Goal: Information Seeking & Learning: Learn about a topic

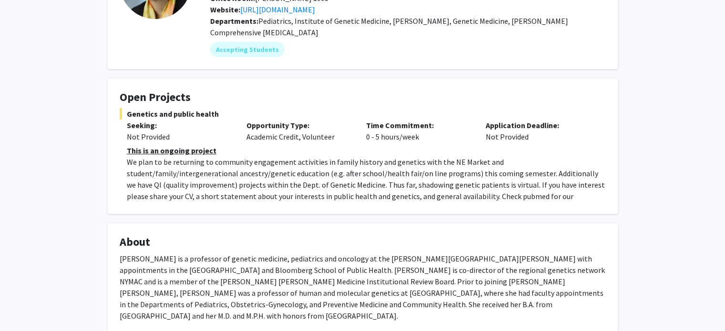
scroll to position [238, 0]
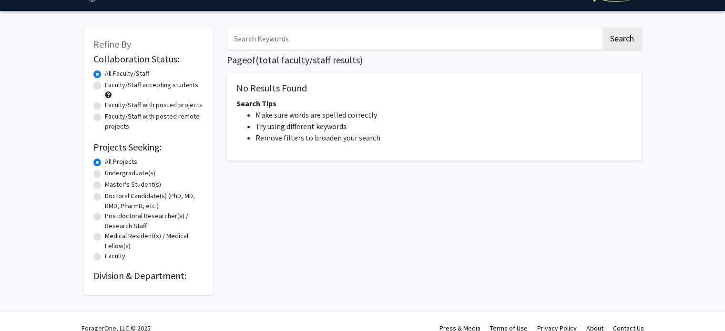
scroll to position [37, 0]
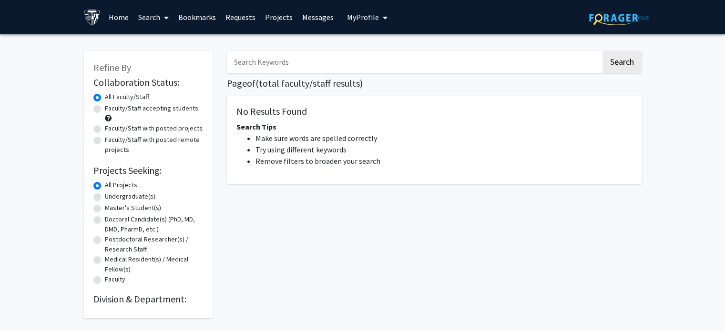
click at [322, 43] on div "Search Page of ( total faculty/staff results) No Results Found Search Tips Make…" at bounding box center [434, 179] width 429 height 277
click at [314, 64] on input "Search Keywords" at bounding box center [414, 62] width 374 height 22
click at [169, 94] on div "All Faculty/Staff" at bounding box center [148, 97] width 110 height 11
click at [133, 102] on div "All Faculty/Staff" at bounding box center [148, 97] width 110 height 11
click at [109, 24] on link "Home" at bounding box center [119, 16] width 30 height 33
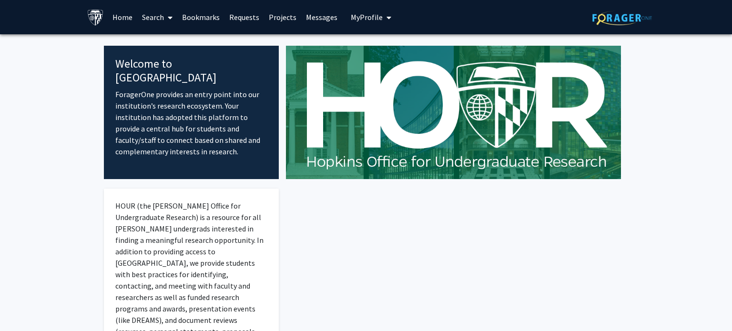
click at [116, 19] on link "Home" at bounding box center [123, 16] width 30 height 33
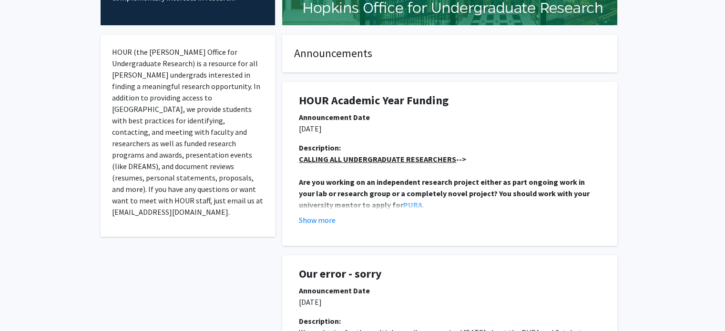
scroll to position [238, 0]
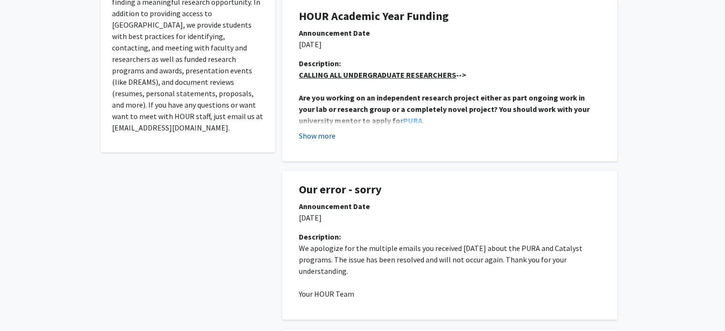
click at [327, 135] on button "Show more" at bounding box center [317, 135] width 37 height 11
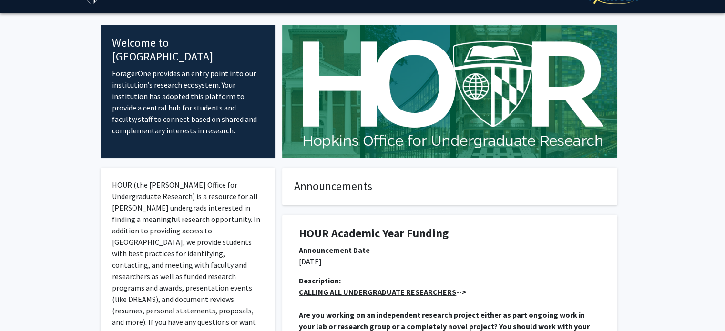
scroll to position [0, 0]
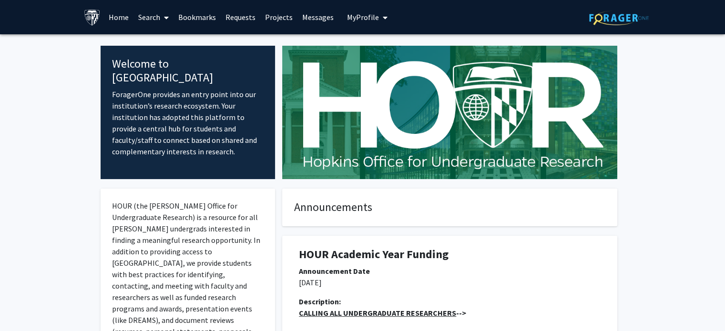
click at [208, 14] on link "Bookmarks" at bounding box center [196, 16] width 47 height 33
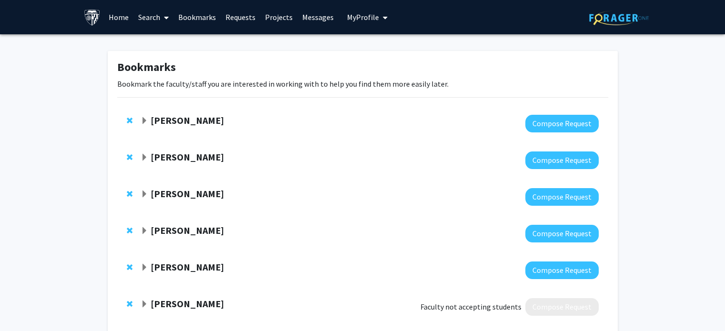
click at [234, 21] on link "Requests" at bounding box center [241, 16] width 40 height 33
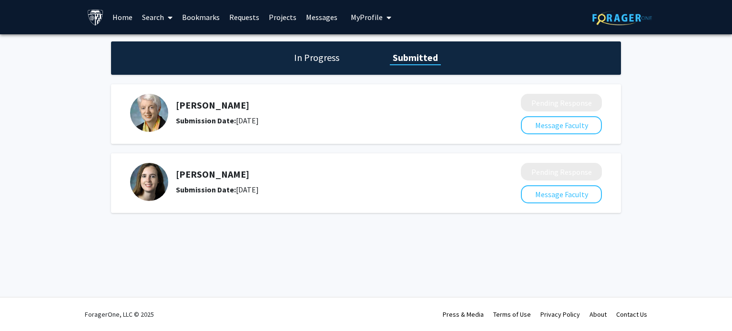
click at [199, 21] on link "Bookmarks" at bounding box center [200, 16] width 47 height 33
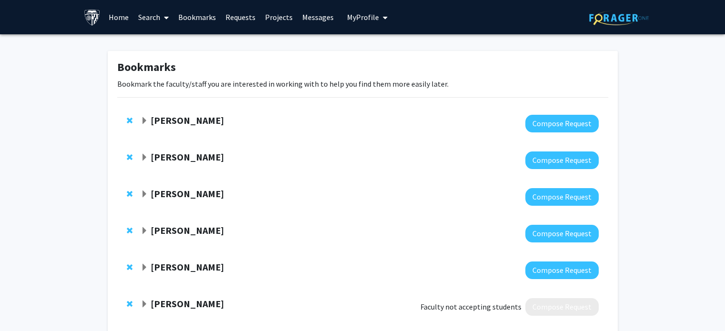
click at [230, 19] on link "Requests" at bounding box center [241, 16] width 40 height 33
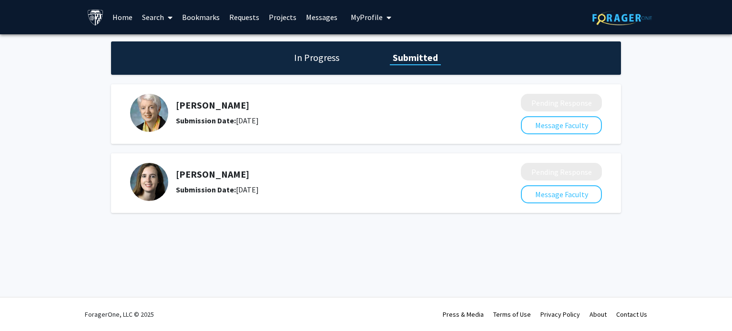
click at [156, 15] on link "Search" at bounding box center [157, 16] width 40 height 33
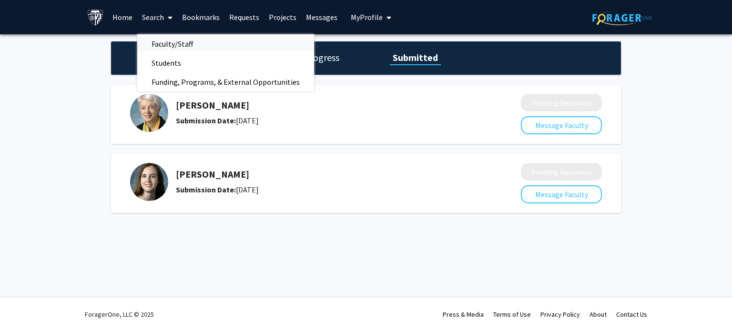
click at [166, 42] on span "Faculty/Staff" at bounding box center [172, 43] width 70 height 19
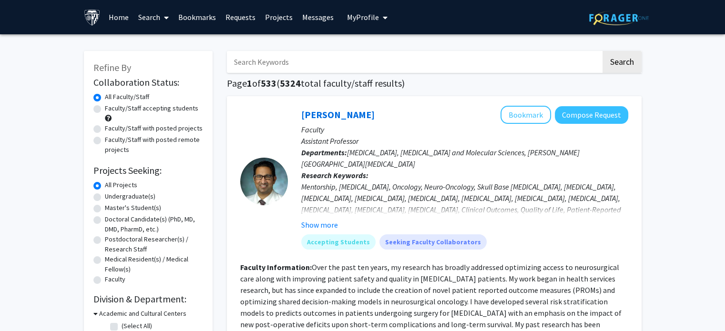
click at [311, 64] on input "Search Keywords" at bounding box center [414, 62] width 374 height 22
click at [602, 51] on button "Search" at bounding box center [621, 62] width 39 height 22
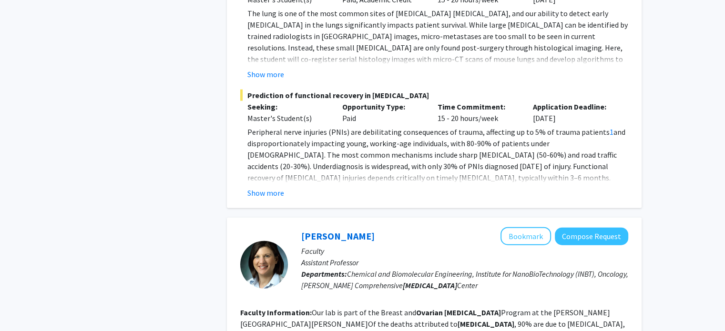
scroll to position [2334, 0]
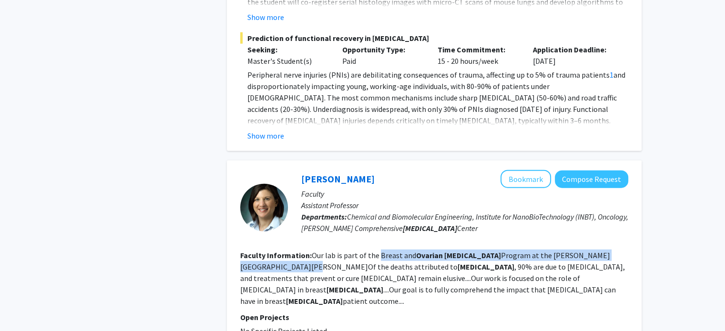
drag, startPoint x: 377, startPoint y: 140, endPoint x: 267, endPoint y: 147, distance: 110.7
click at [267, 251] on fg-read-more "Our lab is part of the Breast and [MEDICAL_DATA] Program at the [PERSON_NAME][G…" at bounding box center [432, 278] width 384 height 55
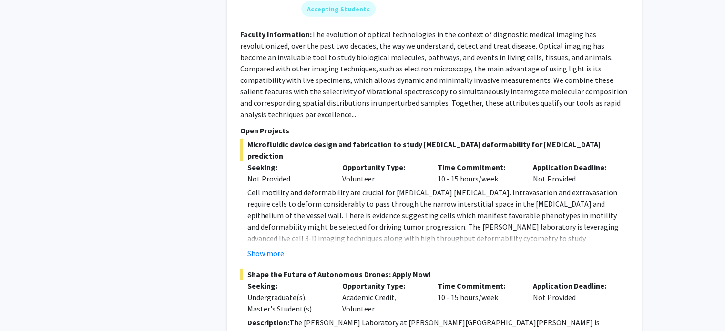
scroll to position [2833, 0]
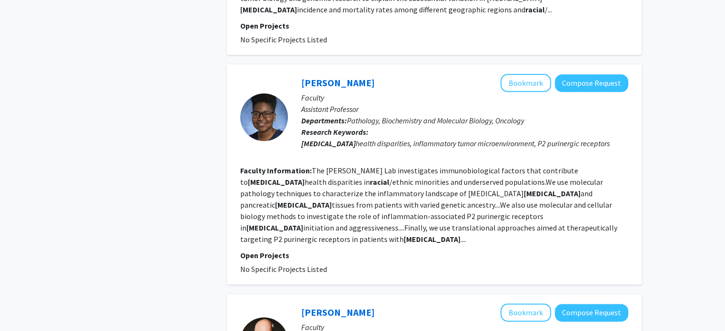
scroll to position [1048, 0]
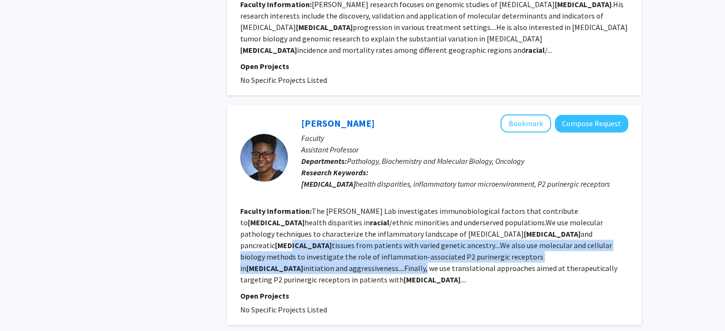
drag, startPoint x: 422, startPoint y: 172, endPoint x: 444, endPoint y: 154, distance: 28.8
click at [444, 206] on fg-read-more "The [PERSON_NAME] Lab investigates immunobiological factors that contribute to …" at bounding box center [428, 245] width 377 height 78
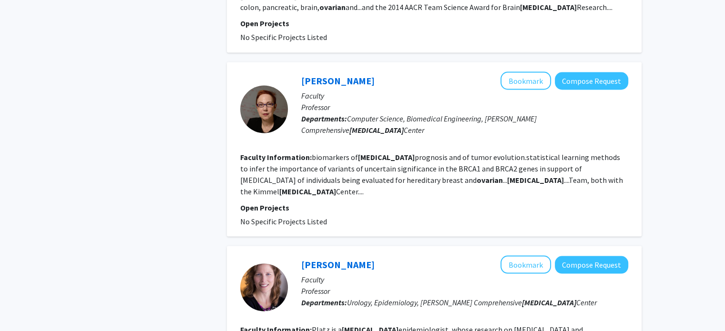
scroll to position [1799, 0]
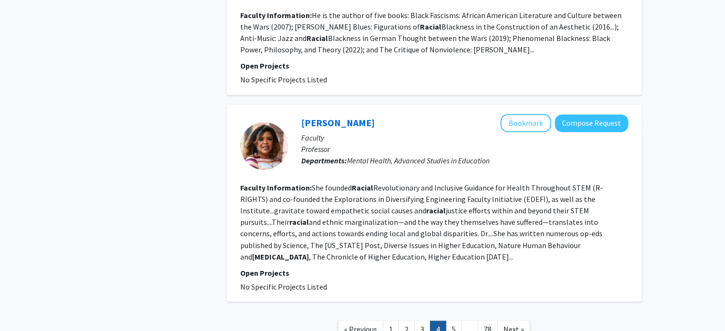
scroll to position [1605, 0]
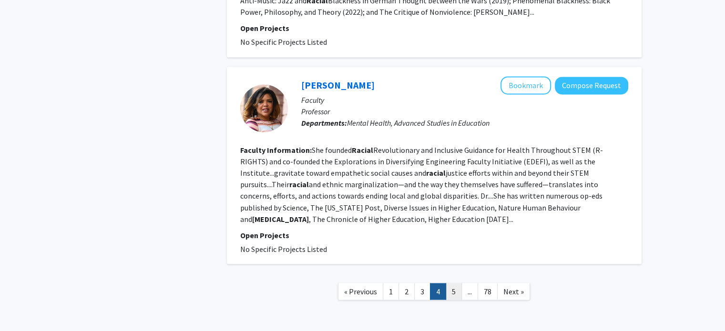
click at [452, 283] on link "5" at bounding box center [453, 291] width 16 height 17
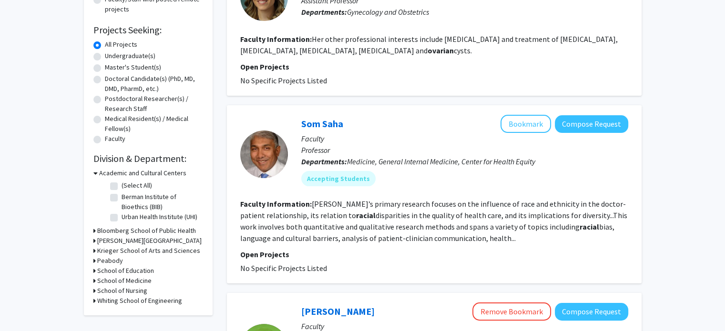
scroll to position [143, 0]
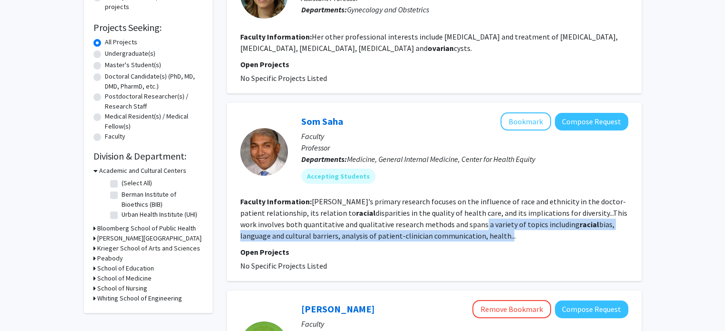
drag, startPoint x: 471, startPoint y: 237, endPoint x: 461, endPoint y: 220, distance: 19.2
click at [461, 220] on fg-read-more "[PERSON_NAME]’s primary research focuses on the influence of race and ethnicity…" at bounding box center [433, 219] width 387 height 44
click at [515, 129] on button "Bookmark" at bounding box center [525, 121] width 50 height 18
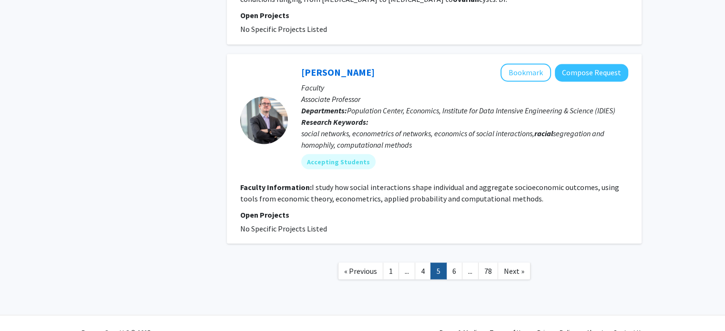
scroll to position [1725, 0]
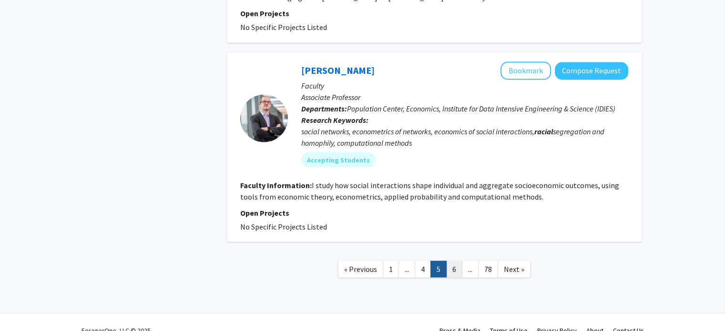
click at [454, 261] on link "6" at bounding box center [454, 269] width 16 height 17
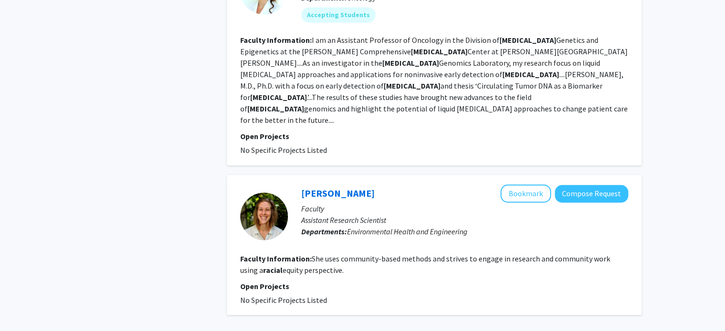
scroll to position [1620, 0]
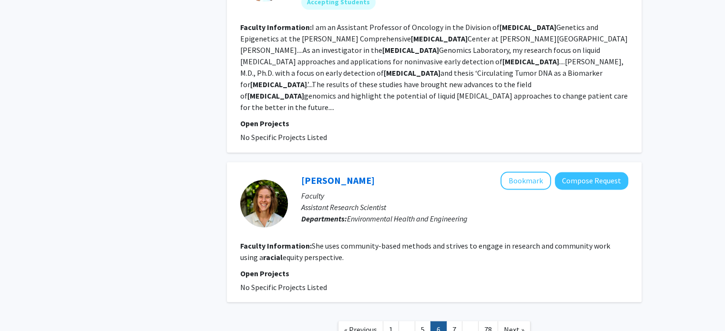
click at [453, 321] on link "7" at bounding box center [454, 329] width 16 height 17
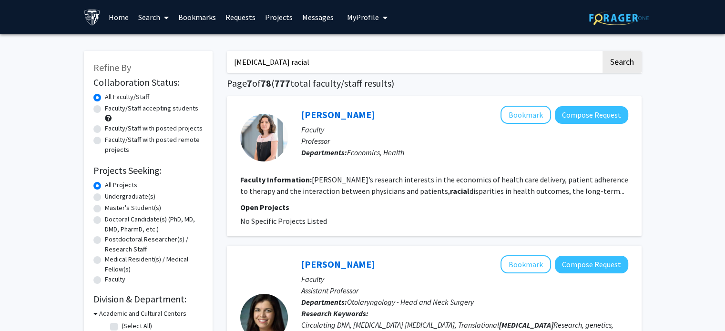
click at [301, 62] on input "[MEDICAL_DATA] racial" at bounding box center [414, 62] width 374 height 22
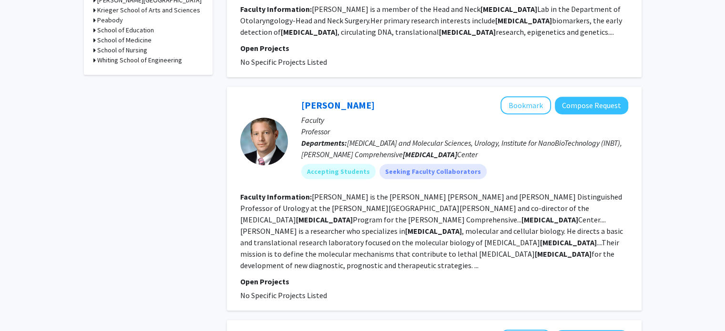
scroll to position [57, 0]
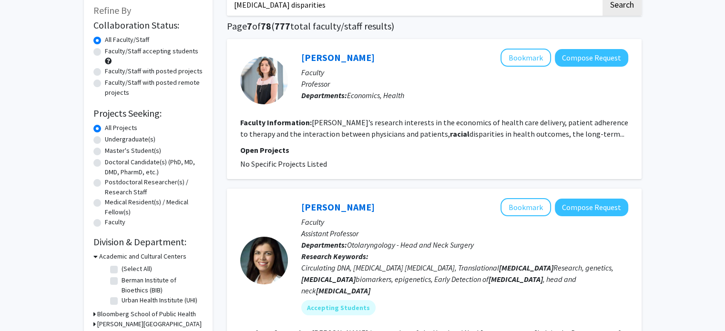
click at [602, 0] on button "Search" at bounding box center [621, 5] width 39 height 22
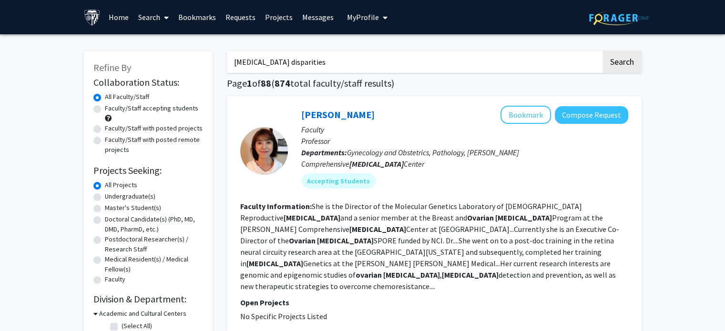
click at [283, 66] on input "[MEDICAL_DATA] disparities" at bounding box center [414, 62] width 374 height 22
click at [284, 66] on input "[MEDICAL_DATA] disparities" at bounding box center [414, 62] width 374 height 22
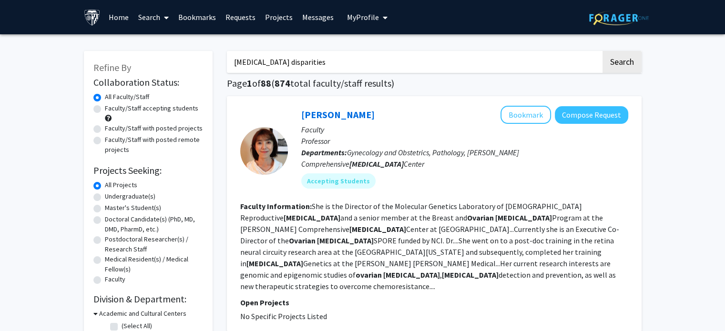
click at [284, 66] on input "[MEDICAL_DATA] disparities" at bounding box center [414, 62] width 374 height 22
type input "health education barriers"
click at [602, 51] on button "Search" at bounding box center [621, 62] width 39 height 22
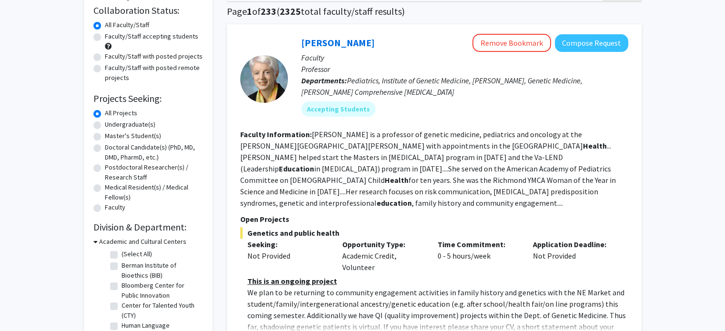
scroll to position [143, 0]
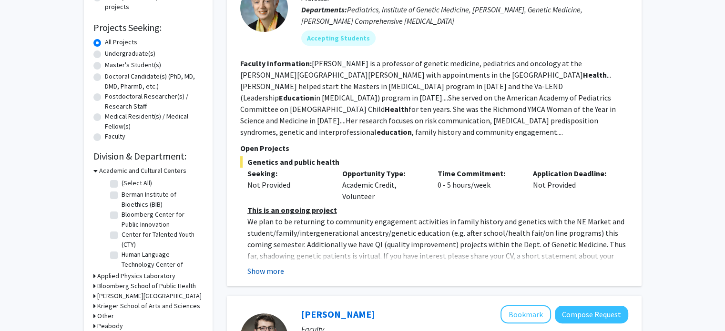
click at [255, 265] on button "Show more" at bounding box center [265, 270] width 37 height 11
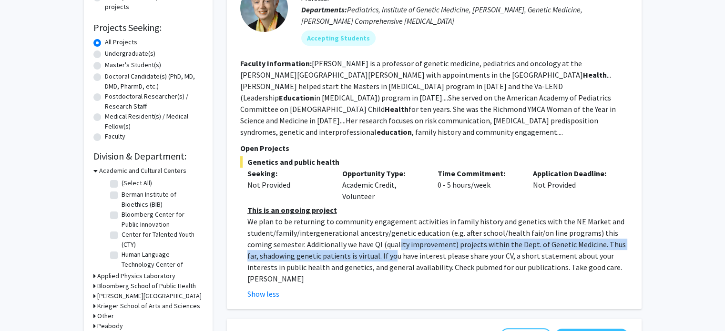
drag, startPoint x: 371, startPoint y: 249, endPoint x: 378, endPoint y: 252, distance: 8.1
click at [378, 252] on p "We plan to be returning to community engagement activities in family history an…" at bounding box center [437, 250] width 381 height 69
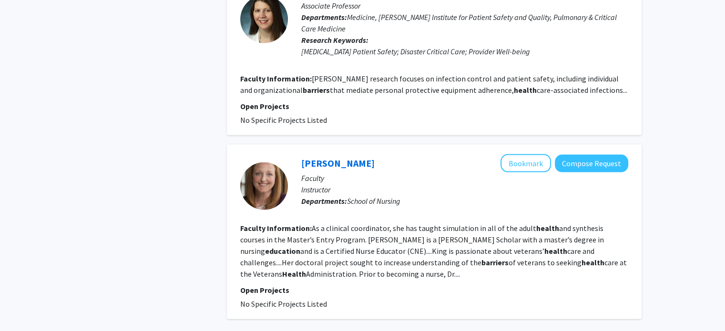
scroll to position [2059, 0]
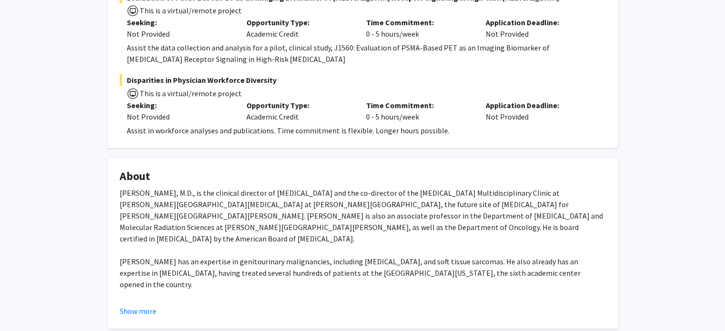
scroll to position [143, 0]
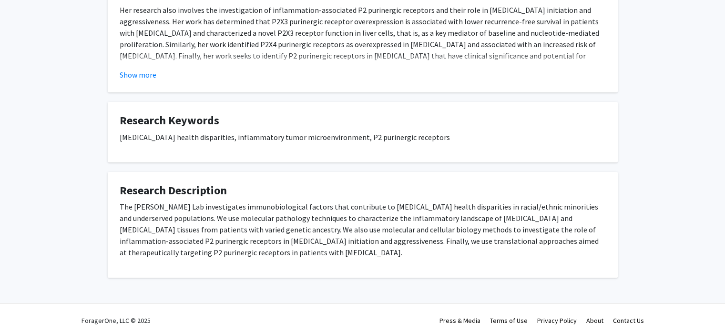
scroll to position [238, 0]
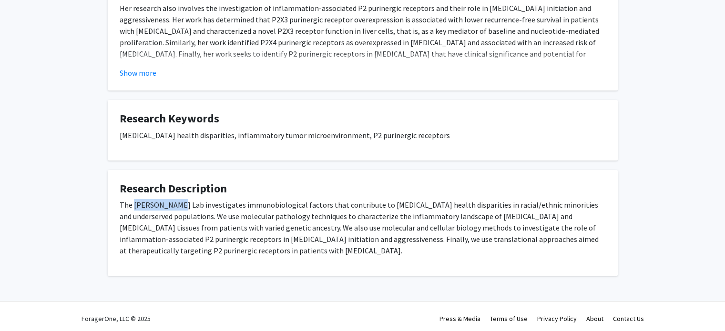
drag, startPoint x: 143, startPoint y: 205, endPoint x: 175, endPoint y: 204, distance: 32.4
click at [175, 204] on p "The Maynard Lab investigates immunobiological factors that contribute to cancer…" at bounding box center [363, 227] width 486 height 57
copy p "Maynard Lab"
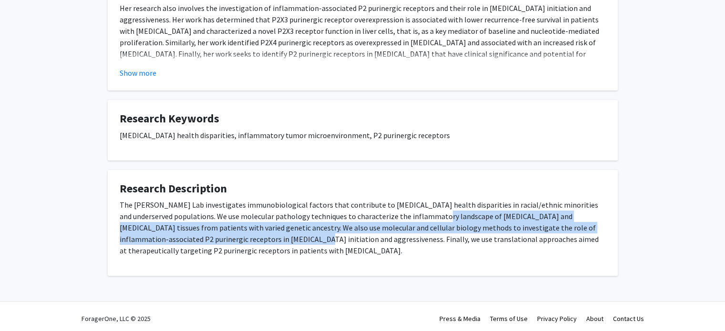
drag, startPoint x: 256, startPoint y: 238, endPoint x: 434, endPoint y: 216, distance: 179.0
click at [434, 216] on p "The Maynard Lab investigates immunobiological factors that contribute to cancer…" at bounding box center [363, 227] width 486 height 57
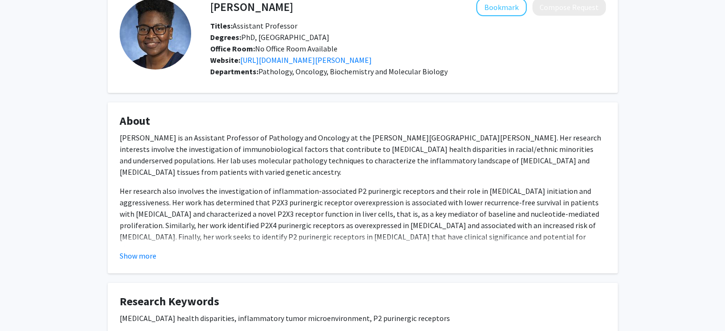
scroll to position [48, 0]
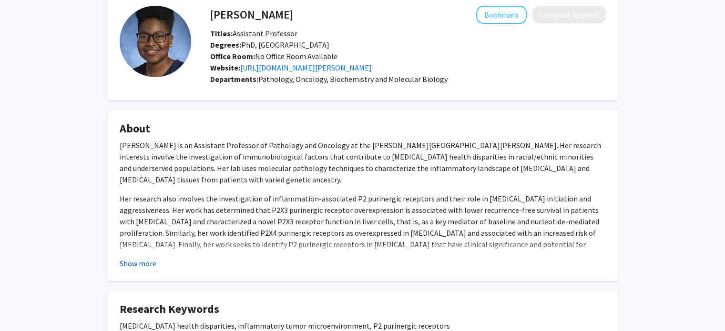
click at [154, 260] on button "Show more" at bounding box center [138, 263] width 37 height 11
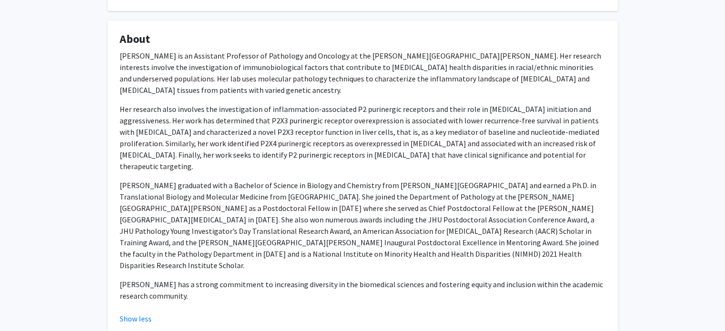
scroll to position [143, 0]
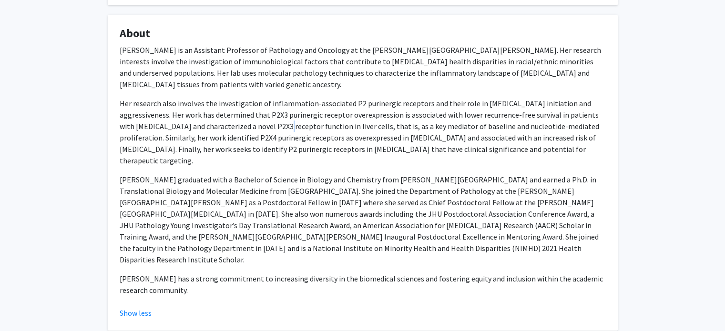
drag, startPoint x: 381, startPoint y: 0, endPoint x: 245, endPoint y: 129, distance: 187.0
click at [247, 129] on p "Her research also involves the investigation of inflammation-associated P2 puri…" at bounding box center [363, 132] width 486 height 69
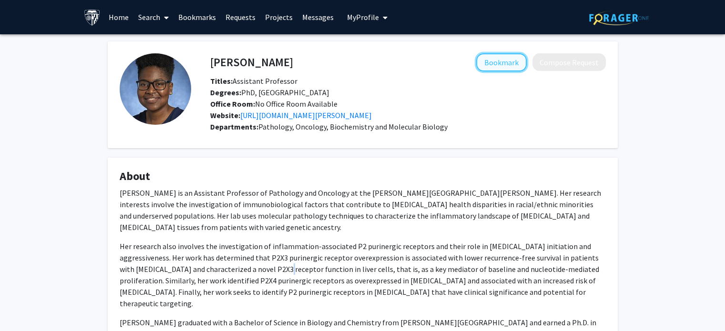
click at [517, 65] on button "Bookmark" at bounding box center [501, 62] width 50 height 18
click at [292, 115] on link "https://labs.pathology.jhu.edu/maynard/" at bounding box center [305, 116] width 131 height 10
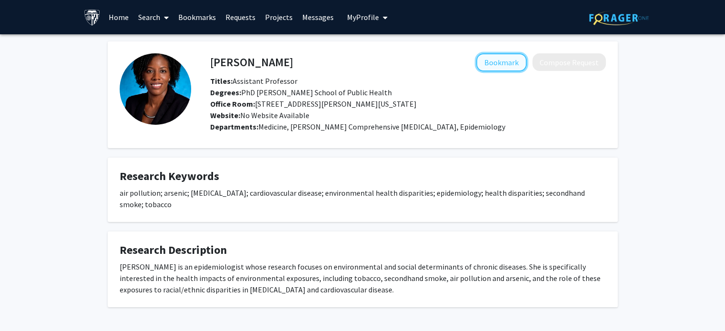
click at [503, 69] on button "Bookmark" at bounding box center [501, 62] width 50 height 18
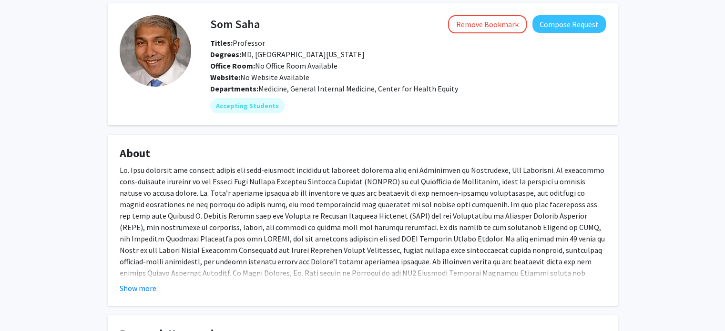
scroll to position [95, 0]
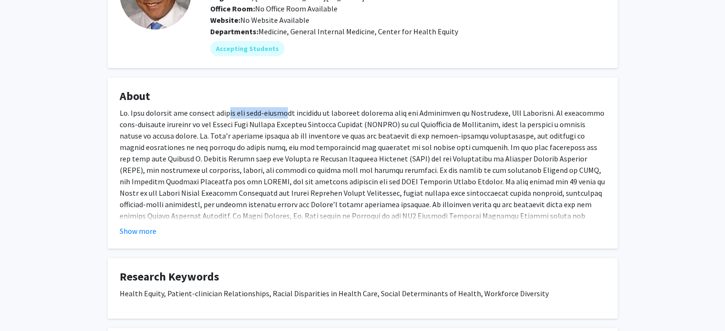
drag, startPoint x: 227, startPoint y: 115, endPoint x: 291, endPoint y: 110, distance: 64.1
click at [290, 110] on p at bounding box center [363, 170] width 486 height 126
drag, startPoint x: 333, startPoint y: 107, endPoint x: 315, endPoint y: 125, distance: 25.3
click at [349, 119] on p at bounding box center [363, 170] width 486 height 126
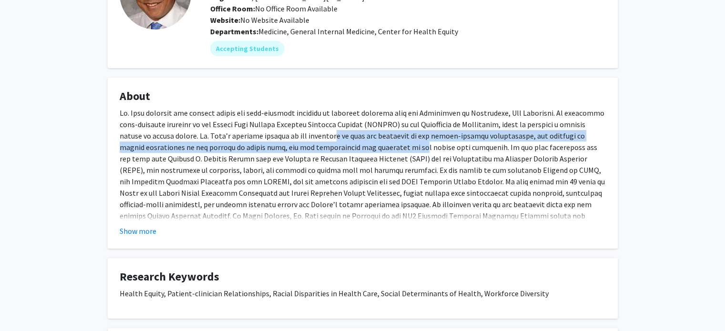
drag, startPoint x: 307, startPoint y: 136, endPoint x: 307, endPoint y: 149, distance: 12.9
click at [307, 149] on p at bounding box center [363, 170] width 486 height 126
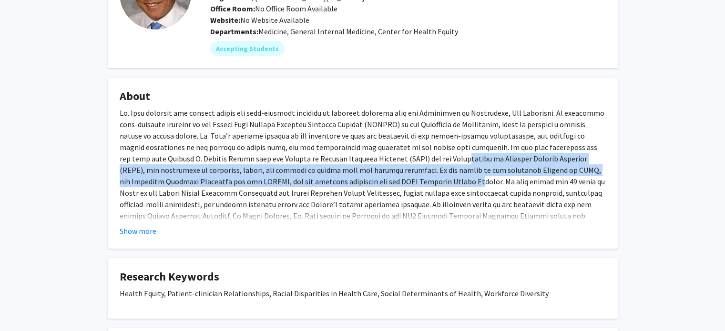
drag, startPoint x: 284, startPoint y: 177, endPoint x: 329, endPoint y: 153, distance: 50.5
click at [329, 153] on p at bounding box center [363, 170] width 486 height 126
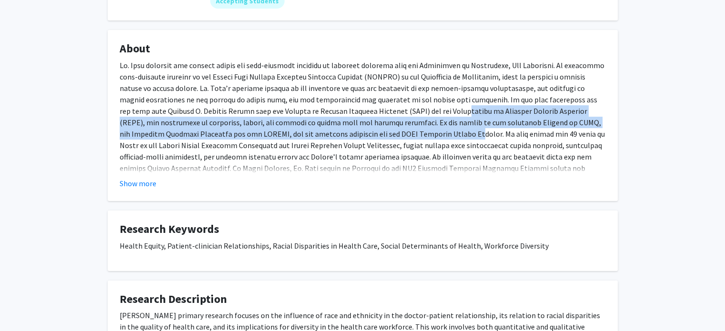
scroll to position [191, 0]
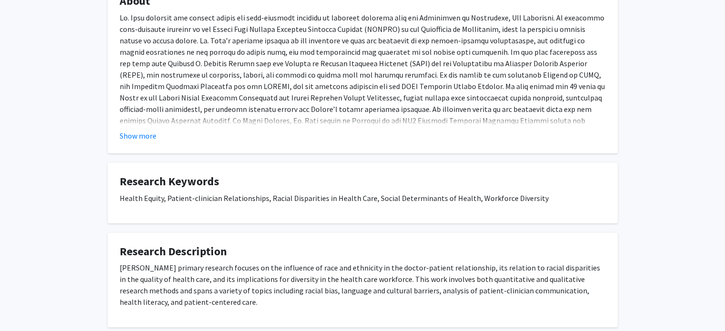
click at [142, 143] on fg-card "About Show more" at bounding box center [363, 67] width 510 height 171
click at [146, 131] on button "Show more" at bounding box center [138, 135] width 37 height 11
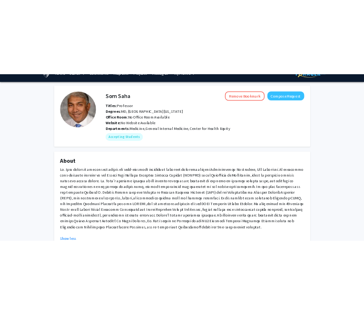
scroll to position [0, 0]
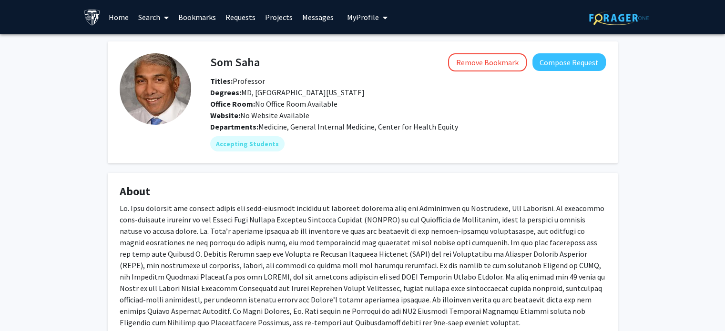
click at [238, 64] on h4 "Som Saha" at bounding box center [235, 62] width 50 height 18
copy h4 "Som Saha"
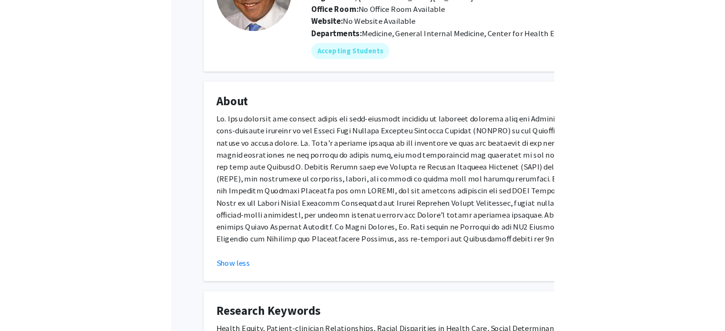
scroll to position [48, 0]
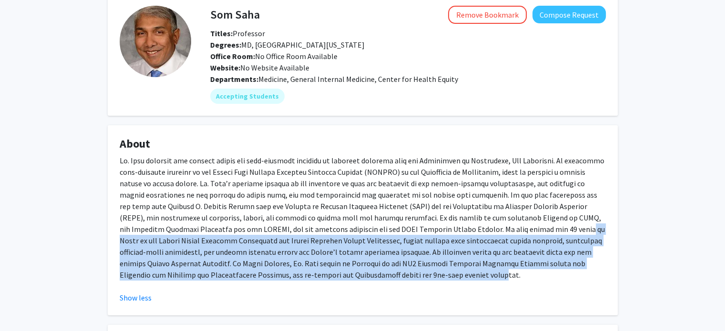
drag, startPoint x: 269, startPoint y: 281, endPoint x: 385, endPoint y: 224, distance: 129.1
click at [385, 224] on div at bounding box center [363, 221] width 486 height 133
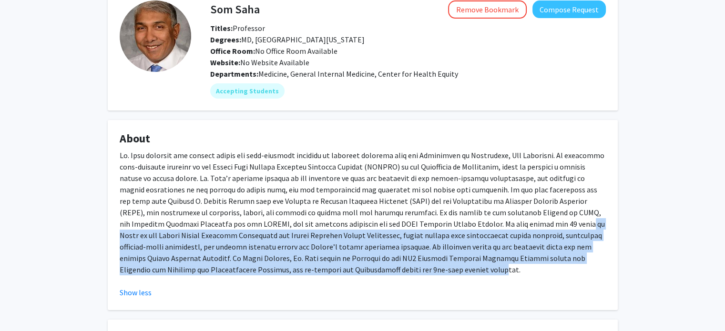
scroll to position [0, 0]
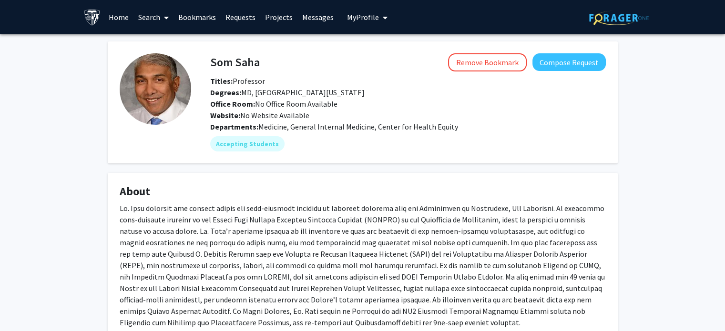
click at [217, 65] on h4 "Som Saha" at bounding box center [235, 62] width 50 height 18
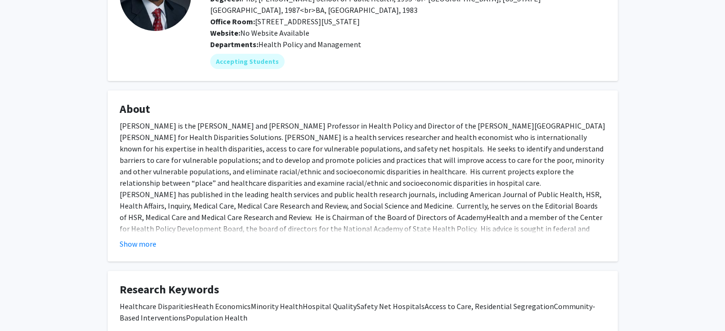
scroll to position [157, 0]
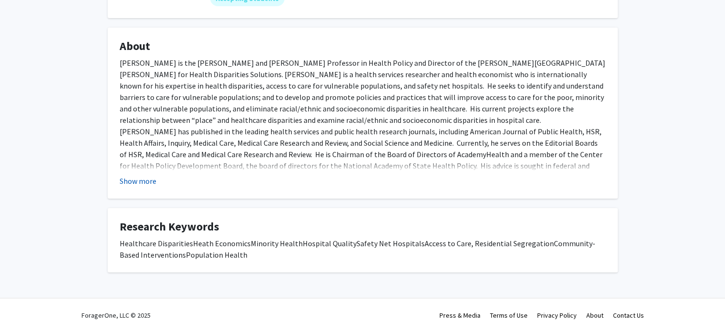
click at [135, 177] on button "Show more" at bounding box center [138, 180] width 37 height 11
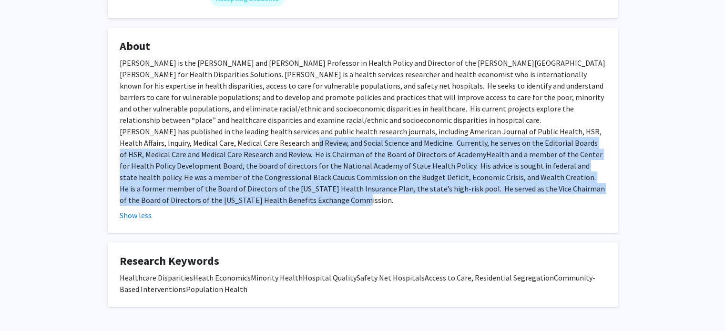
drag, startPoint x: 266, startPoint y: 202, endPoint x: 288, endPoint y: 154, distance: 52.2
click at [297, 148] on div "[PERSON_NAME] is the [PERSON_NAME] and [PERSON_NAME] Professor in Health Policy…" at bounding box center [363, 131] width 486 height 149
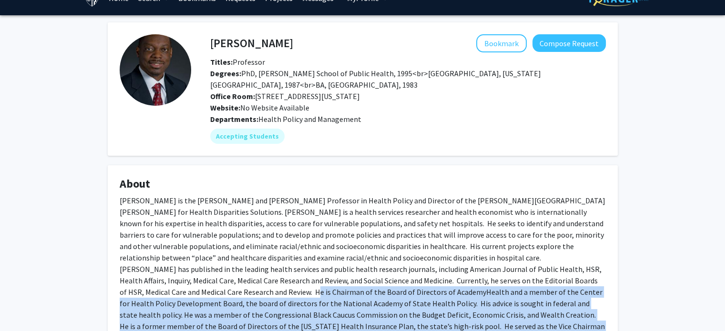
scroll to position [0, 0]
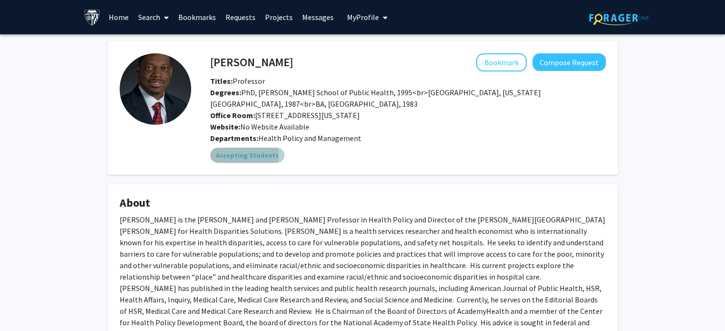
click at [241, 153] on mat-chip "Accepting Students" at bounding box center [247, 155] width 74 height 15
click at [238, 61] on h4 "[PERSON_NAME]" at bounding box center [251, 62] width 83 height 18
click at [238, 61] on h4 "Darrell Gaskin" at bounding box center [251, 62] width 83 height 18
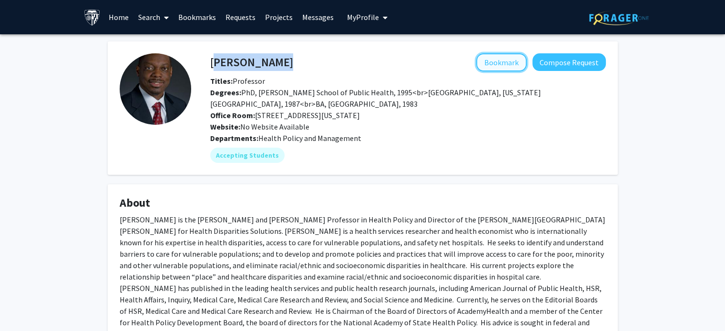
click at [500, 66] on button "Bookmark" at bounding box center [501, 62] width 50 height 18
